Goal: Task Accomplishment & Management: Manage account settings

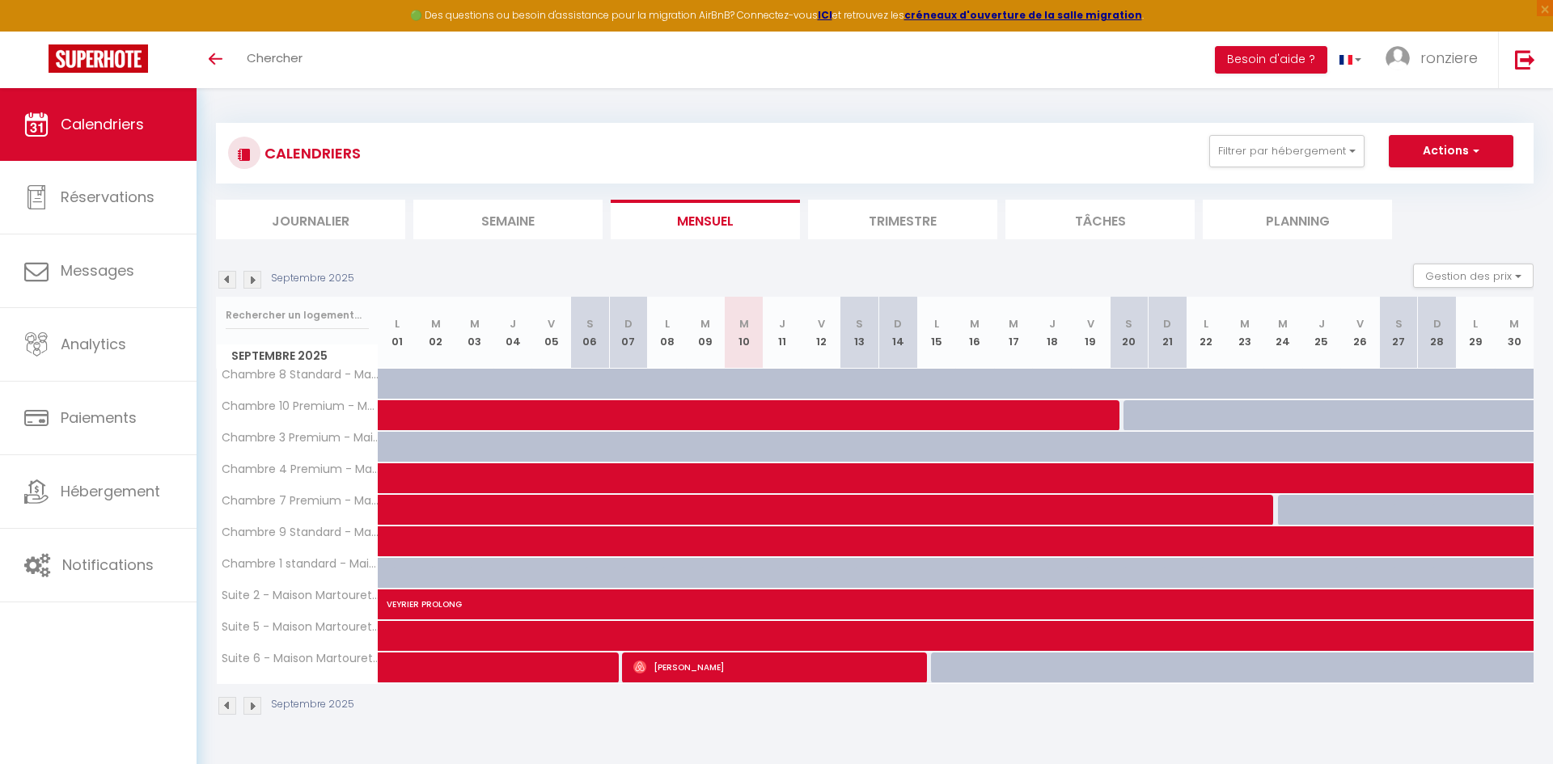
select select
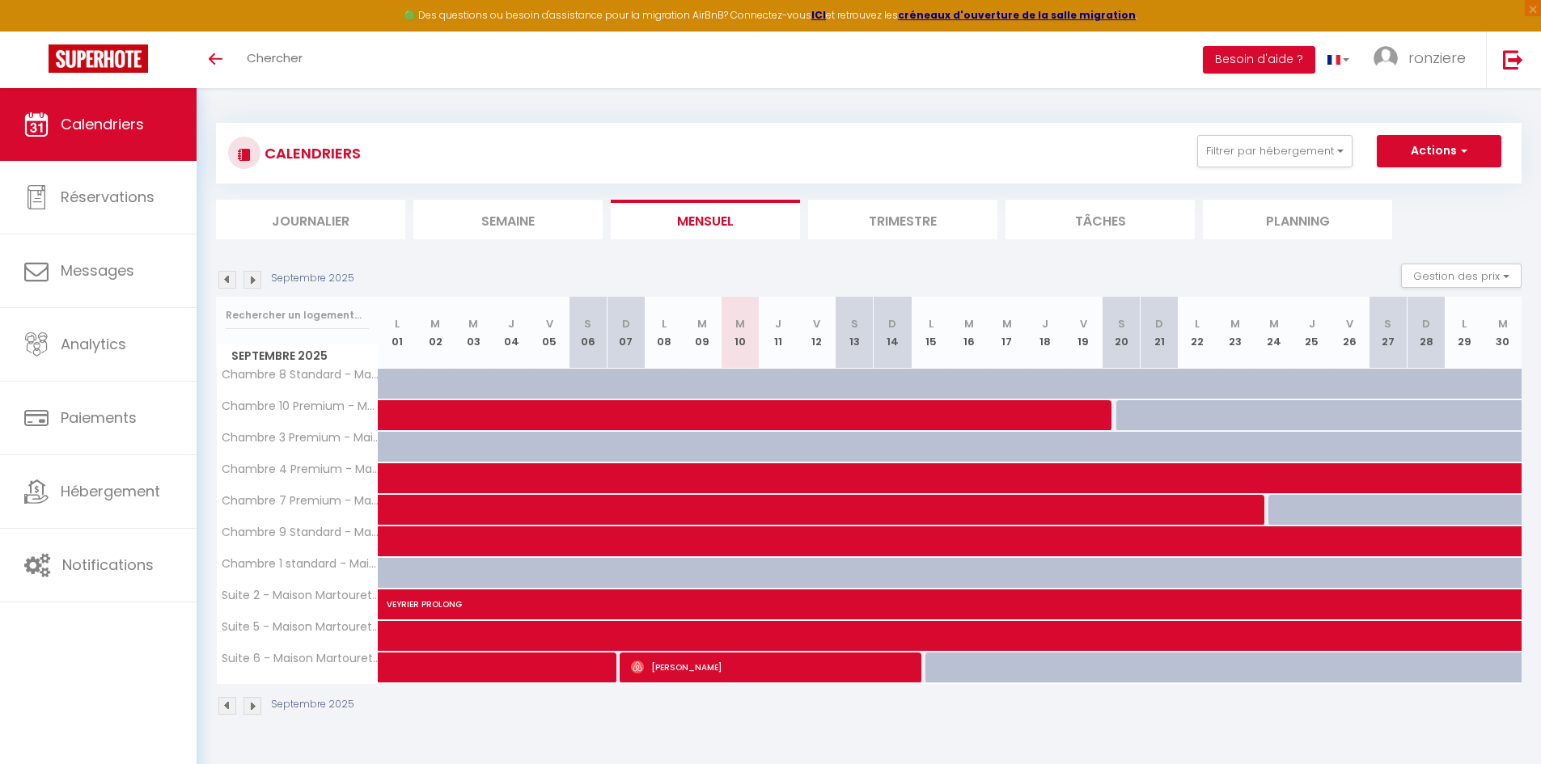
select select
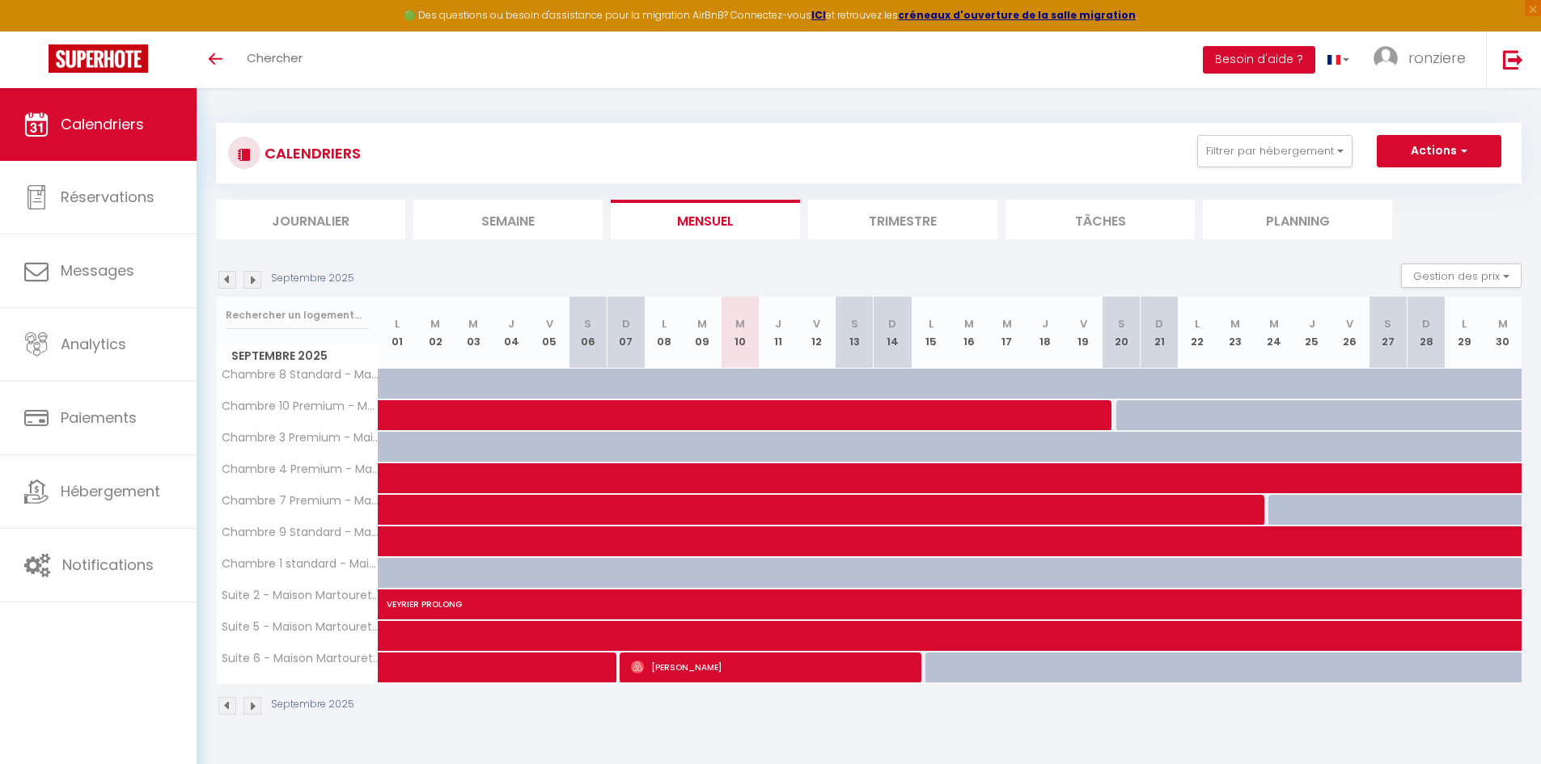
select select
click at [438, 410] on span at bounding box center [756, 415] width 707 height 31
select select "OK"
select select "KO"
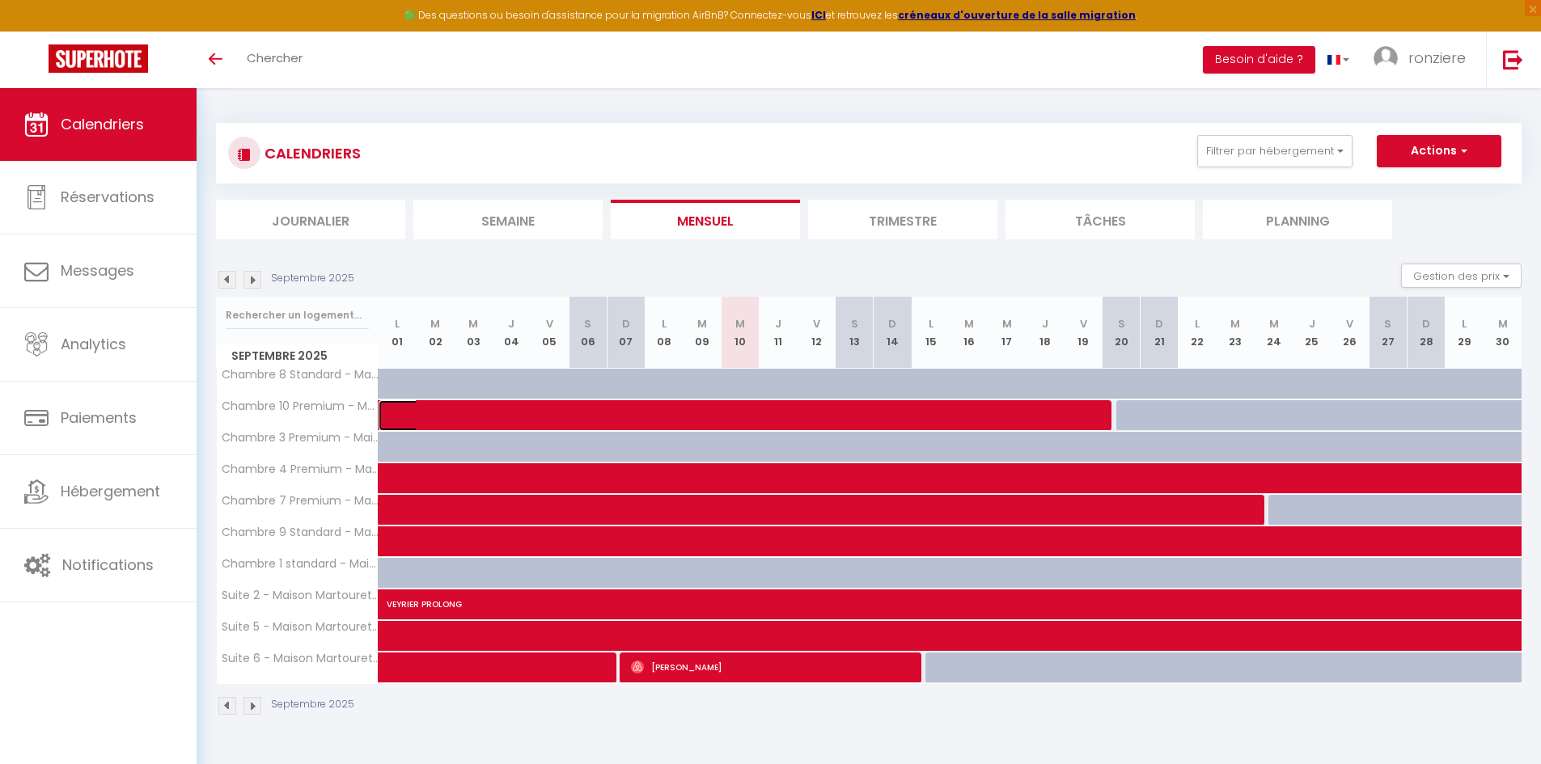
select select "0"
select select "1"
select select
